Goal: Download file/media

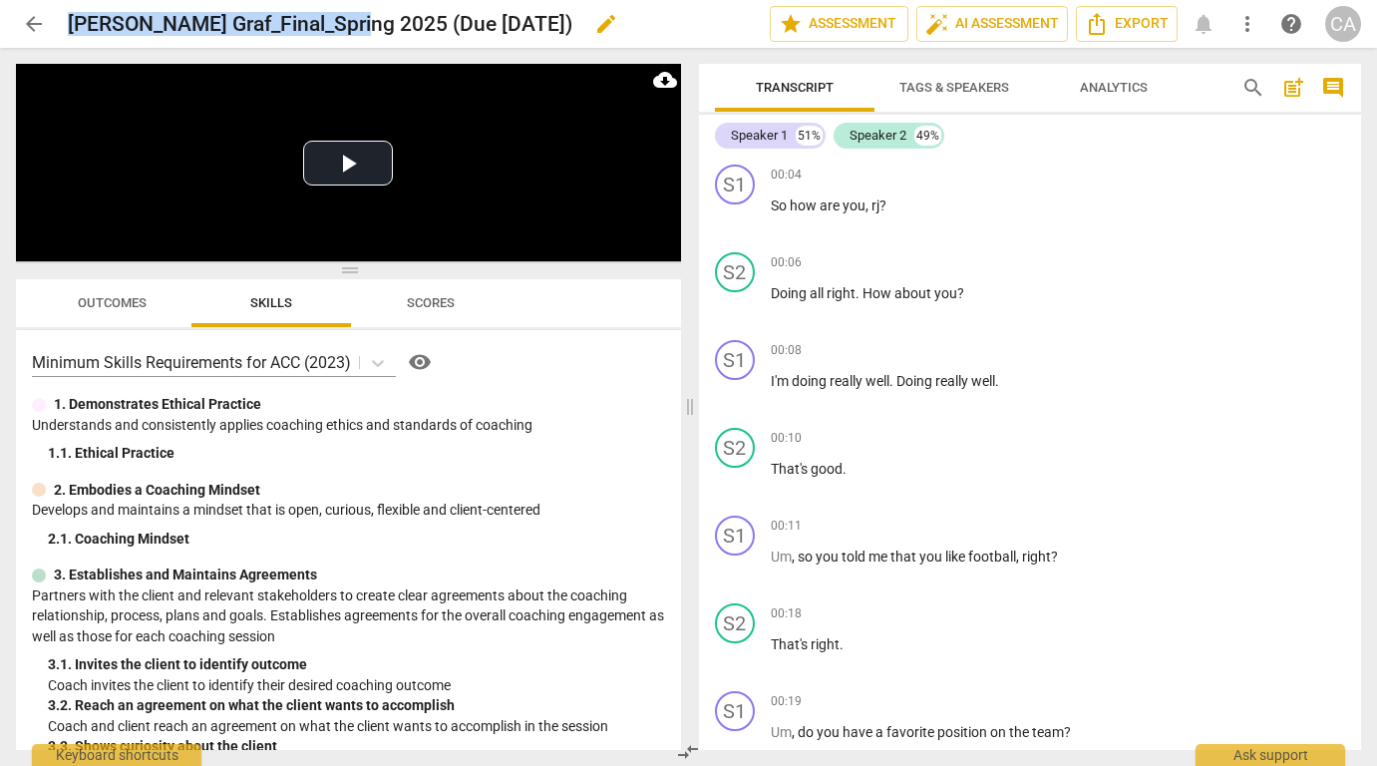
drag, startPoint x: 348, startPoint y: 22, endPoint x: 73, endPoint y: 25, distance: 275.3
click at [73, 25] on h2 "[PERSON_NAME] Graf_Final_Spring 2025 (Due [DATE])" at bounding box center [320, 24] width 505 height 25
copy h2 "[PERSON_NAME] Graf_Final_Spring 2025"
click at [1110, 24] on span "Export" at bounding box center [1127, 24] width 84 height 24
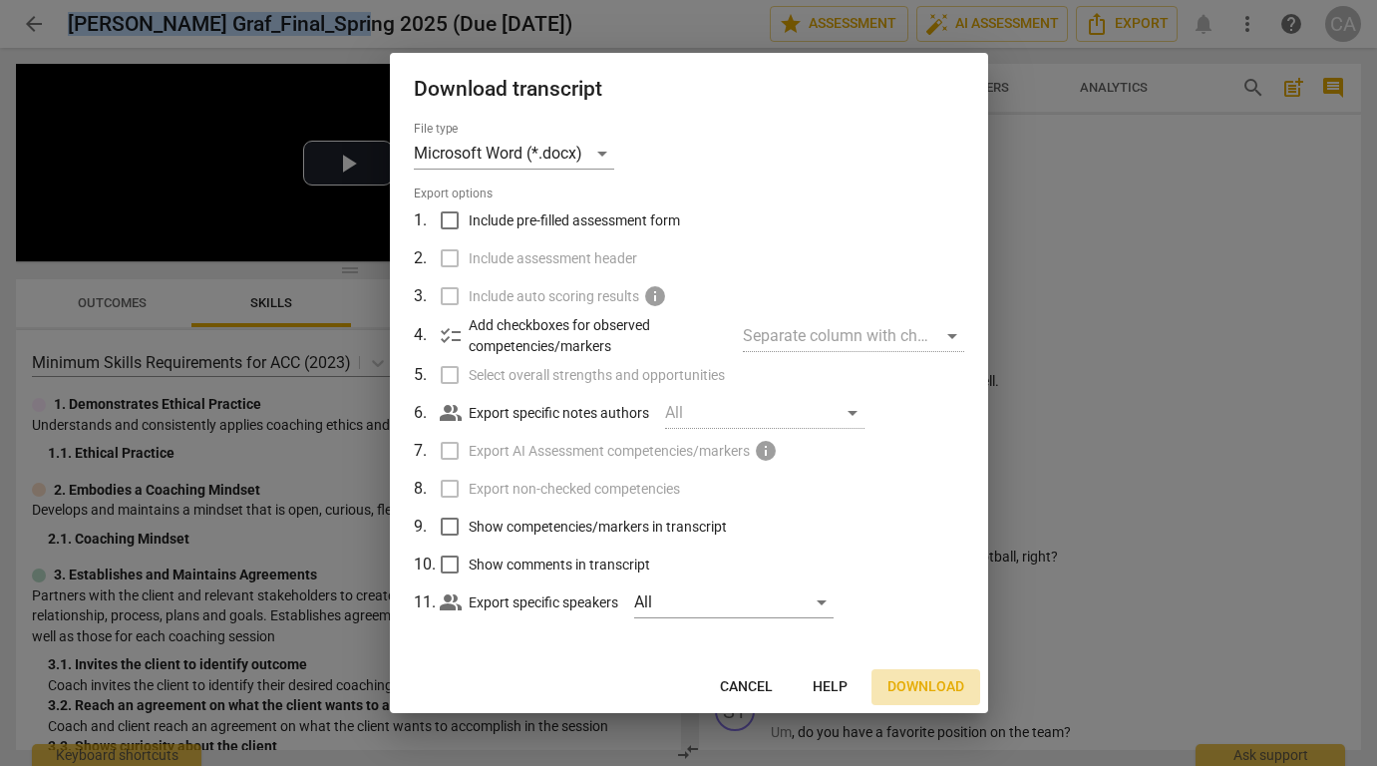
click at [923, 682] on span "Download" at bounding box center [926, 687] width 77 height 20
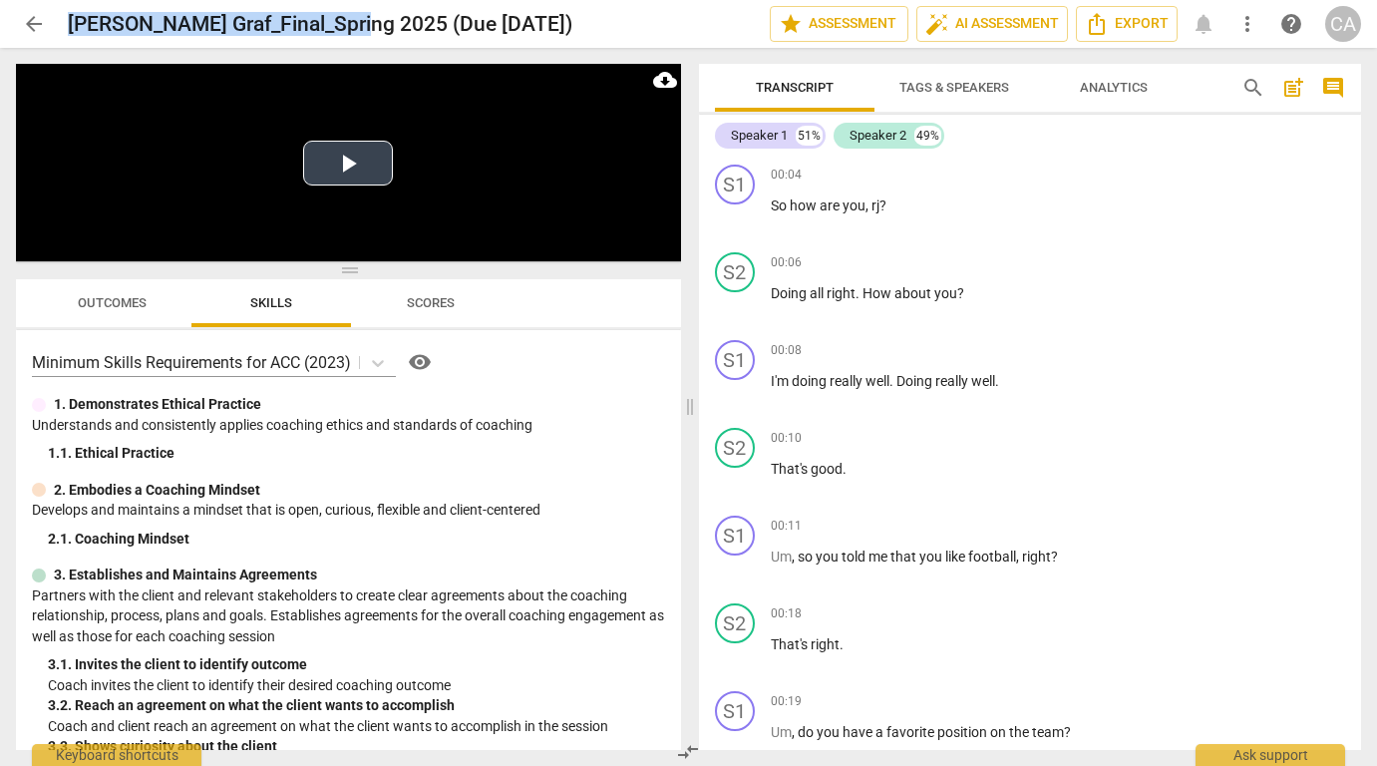
click at [358, 162] on button "Play Video" at bounding box center [348, 163] width 90 height 45
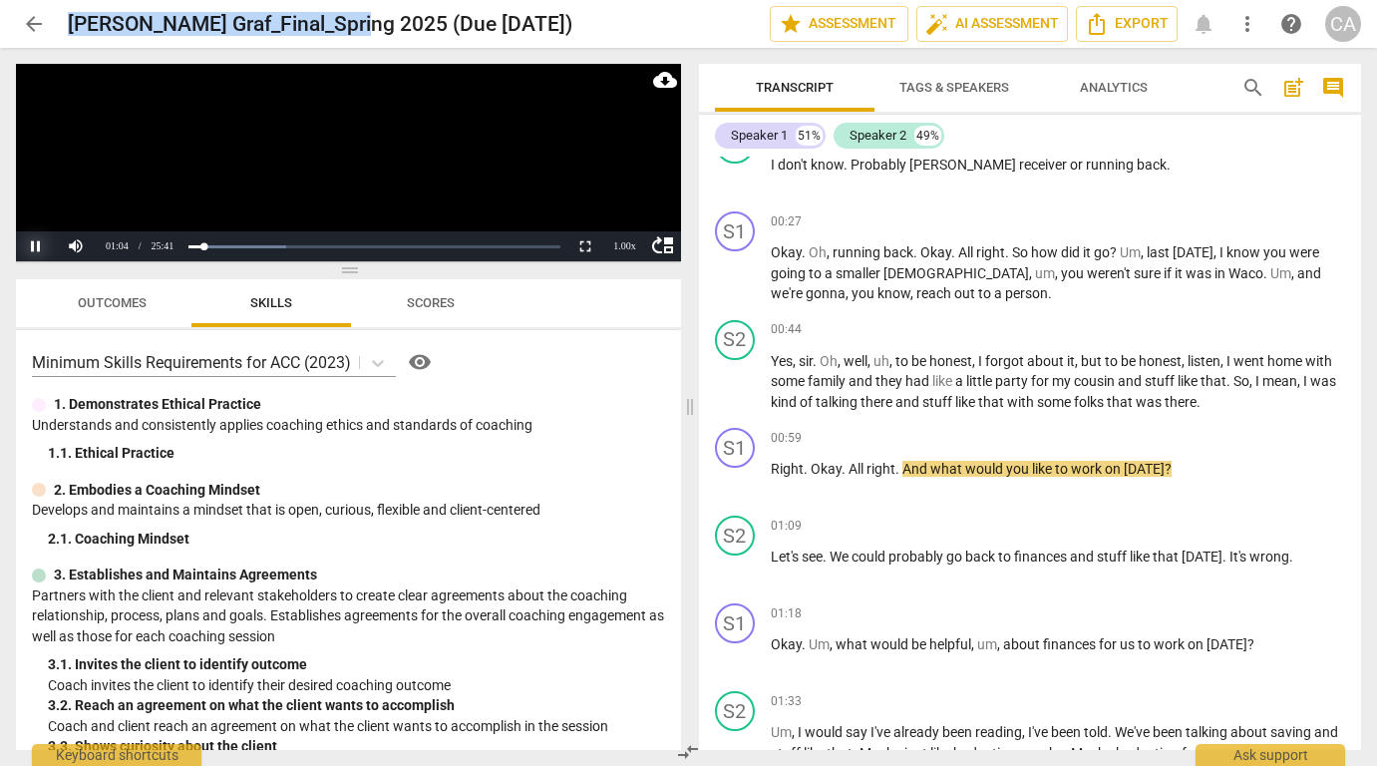
click at [35, 248] on button "Pause" at bounding box center [36, 246] width 40 height 30
click at [38, 245] on button "Play" at bounding box center [36, 246] width 40 height 30
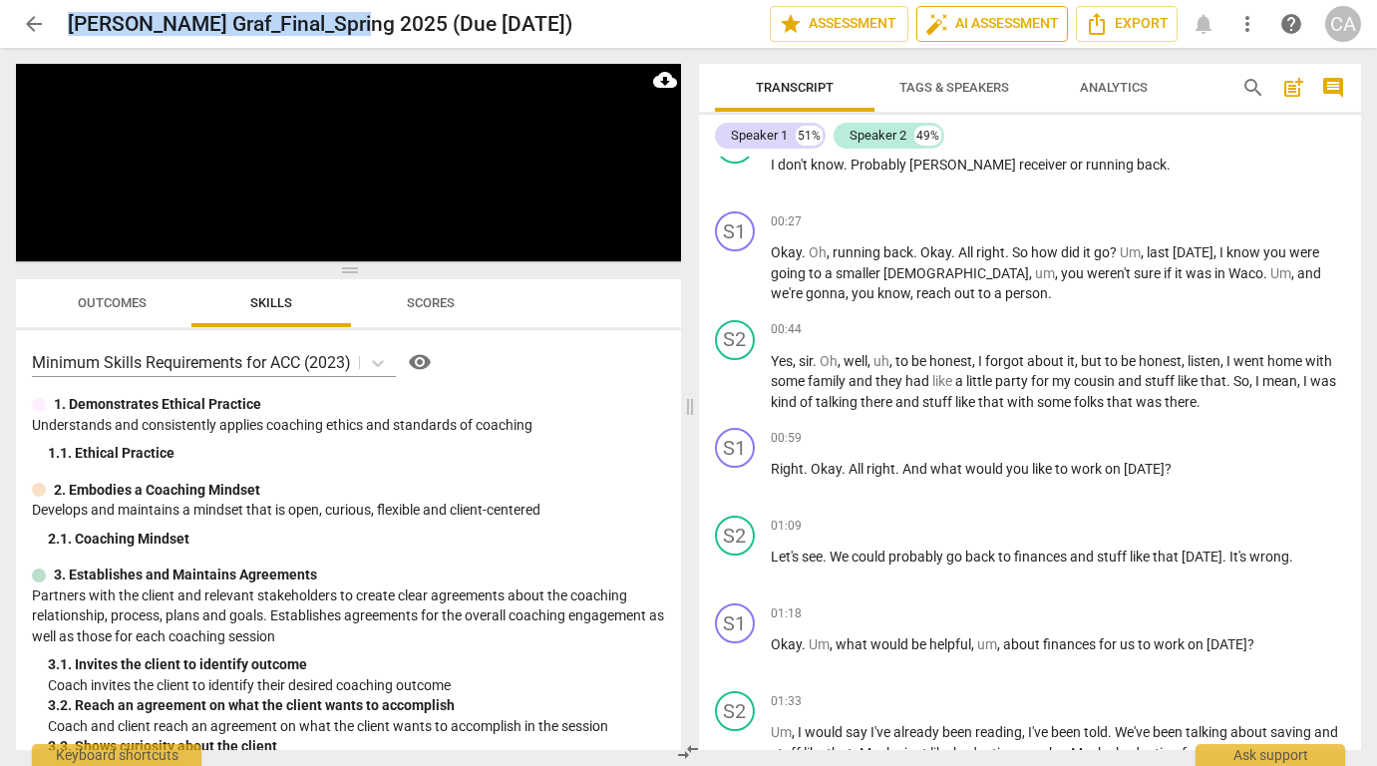
scroll to position [1308, 0]
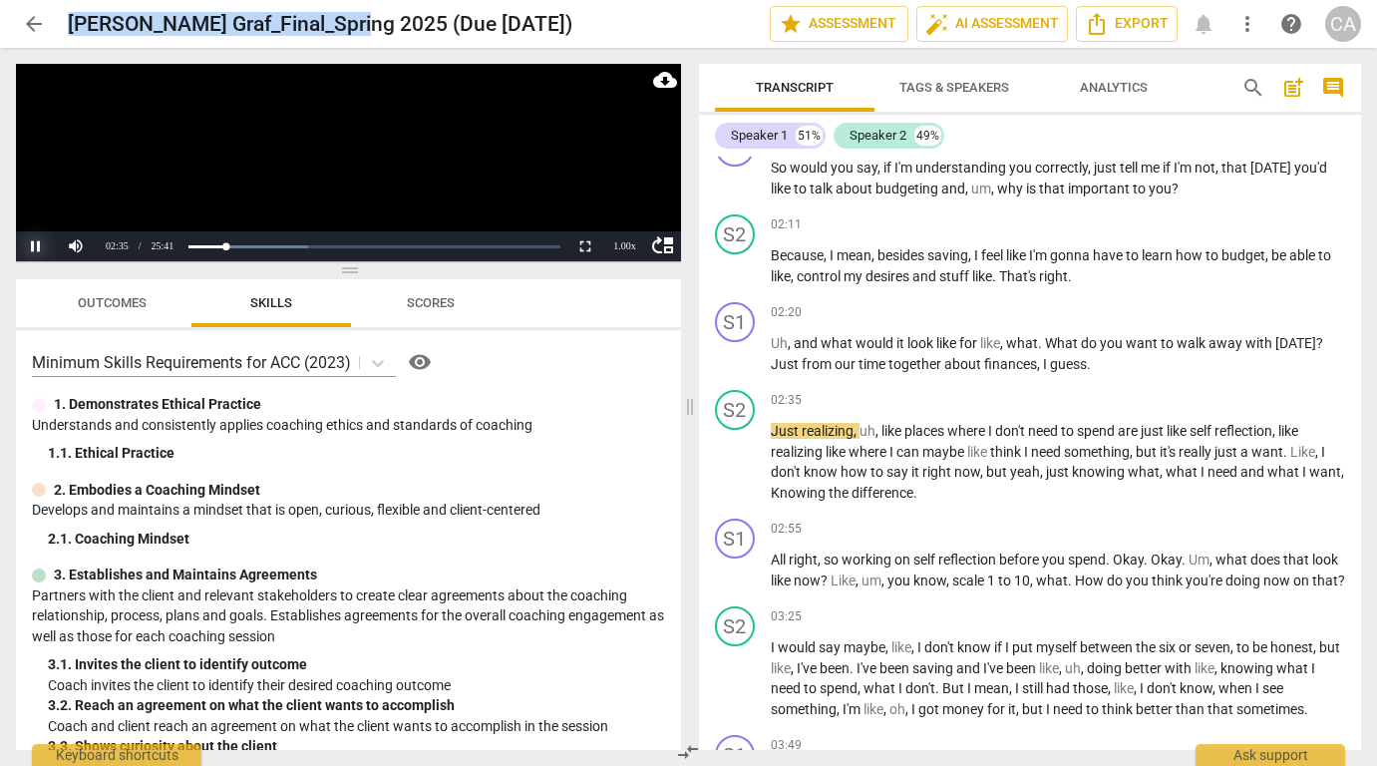
click at [37, 245] on button "Pause" at bounding box center [36, 246] width 40 height 30
click at [40, 244] on button "Play" at bounding box center [36, 246] width 40 height 30
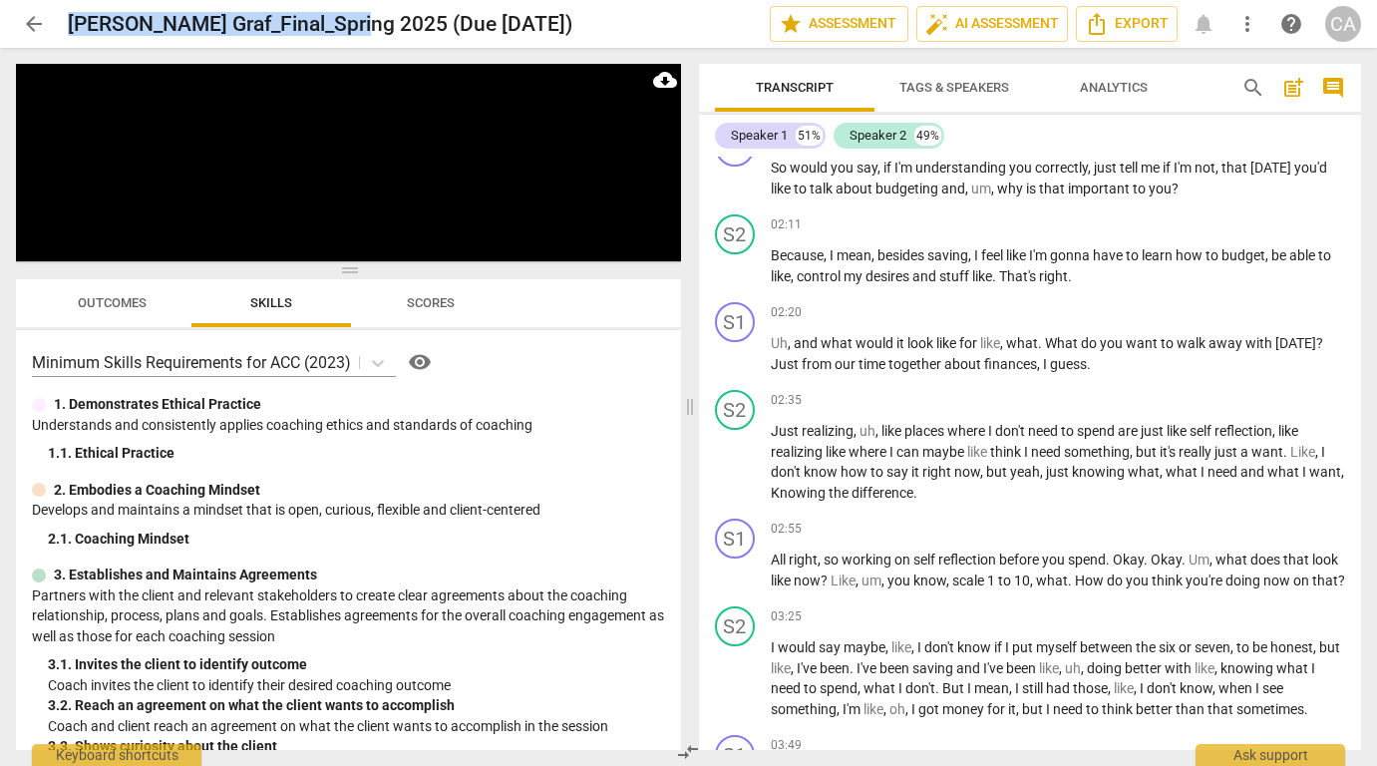
scroll to position [2584, 0]
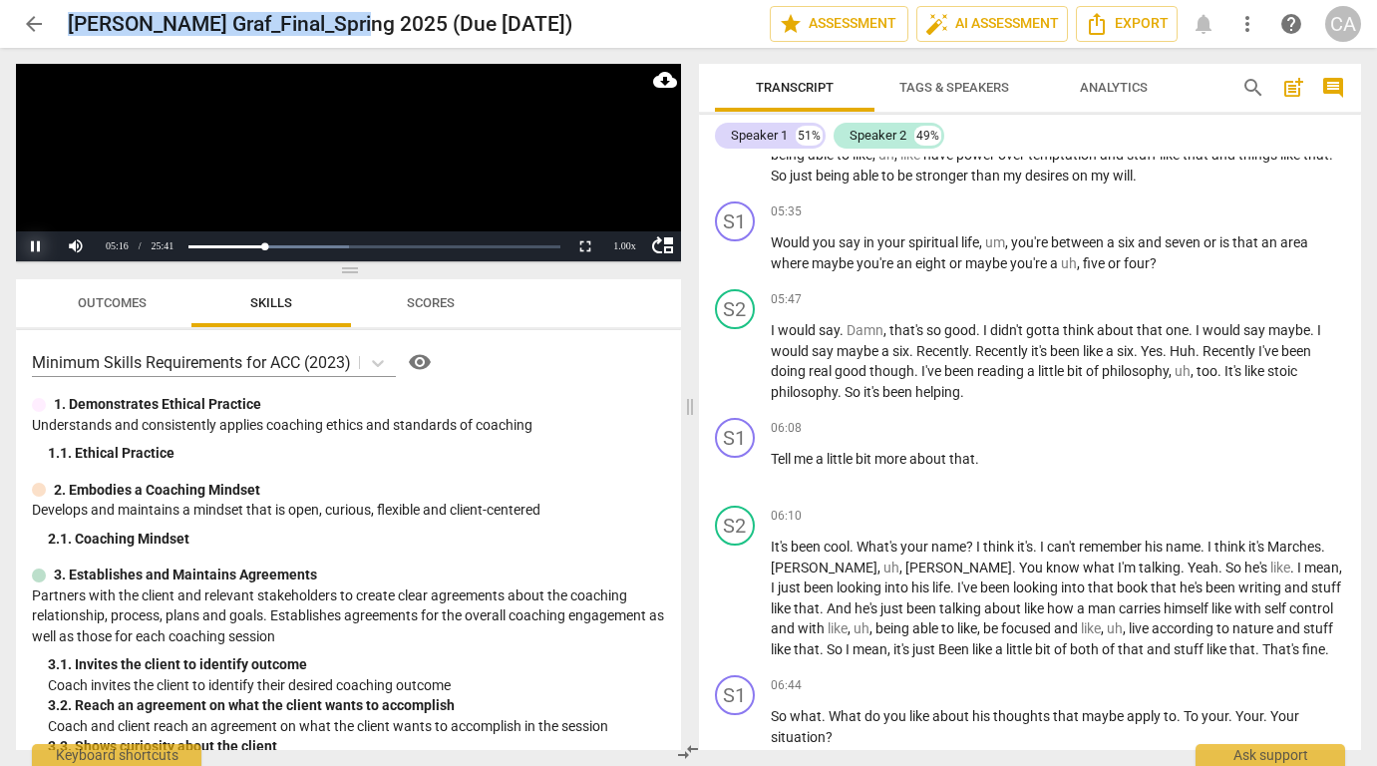
click at [36, 248] on button "Pause" at bounding box center [36, 246] width 40 height 30
click at [33, 244] on button "Play" at bounding box center [36, 246] width 40 height 30
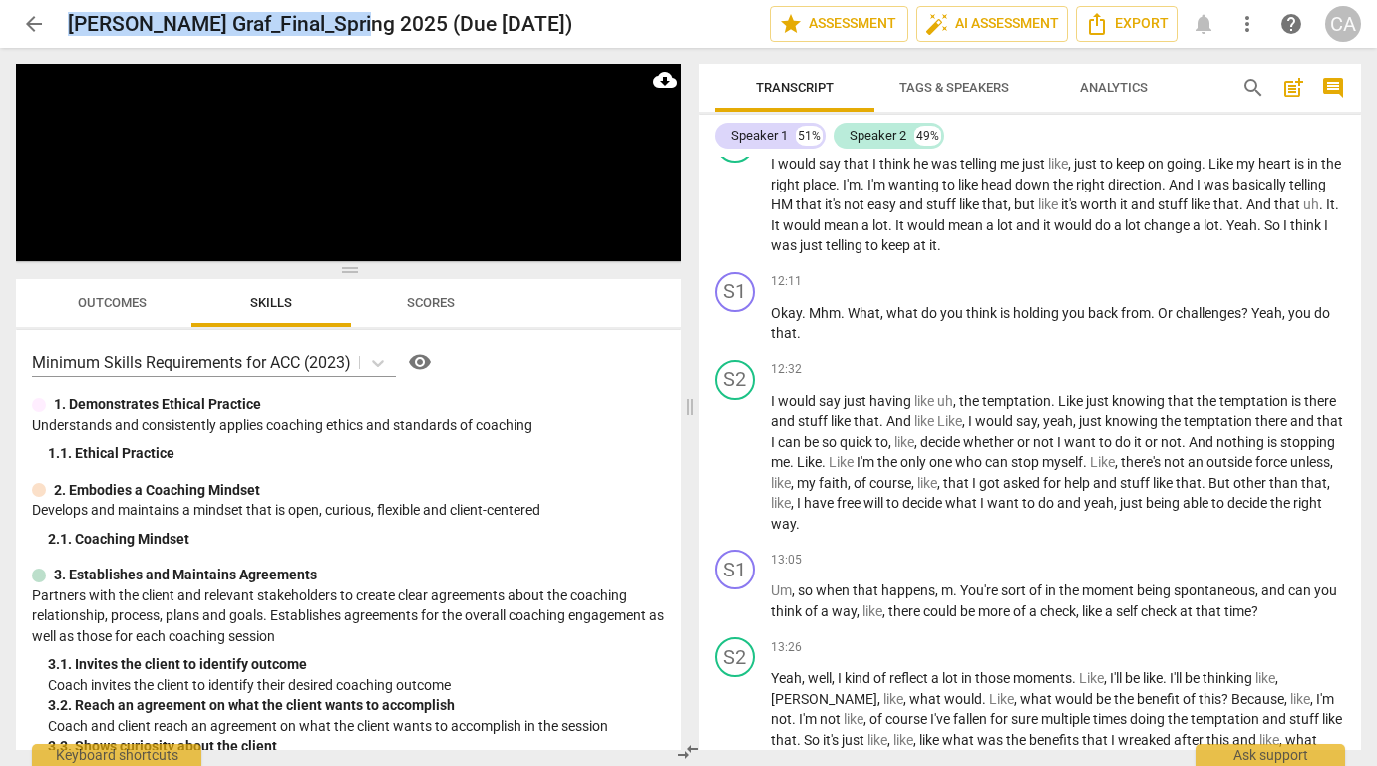
scroll to position [6944, 0]
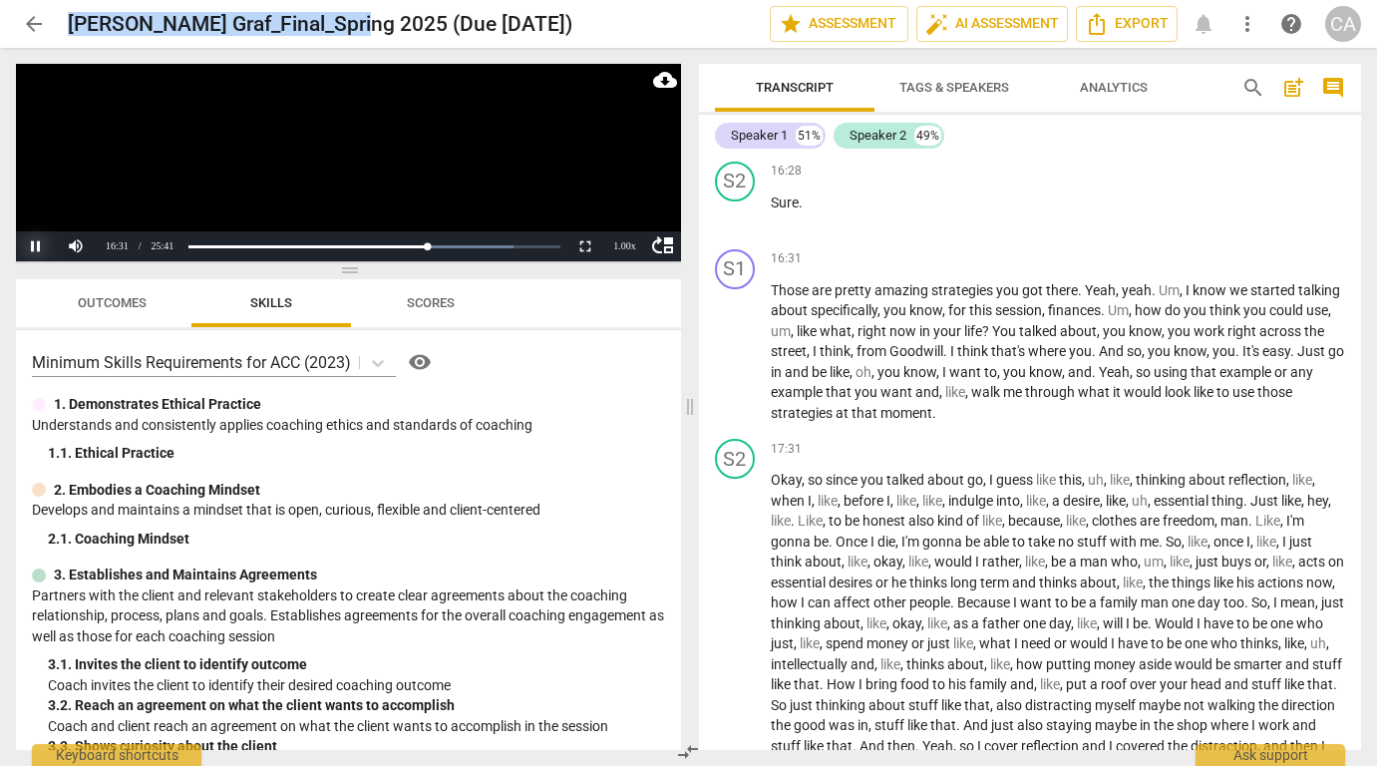
click at [39, 249] on button "Pause" at bounding box center [36, 246] width 40 height 30
click at [34, 241] on button "Play" at bounding box center [36, 246] width 40 height 30
